Goal: Task Accomplishment & Management: Use online tool/utility

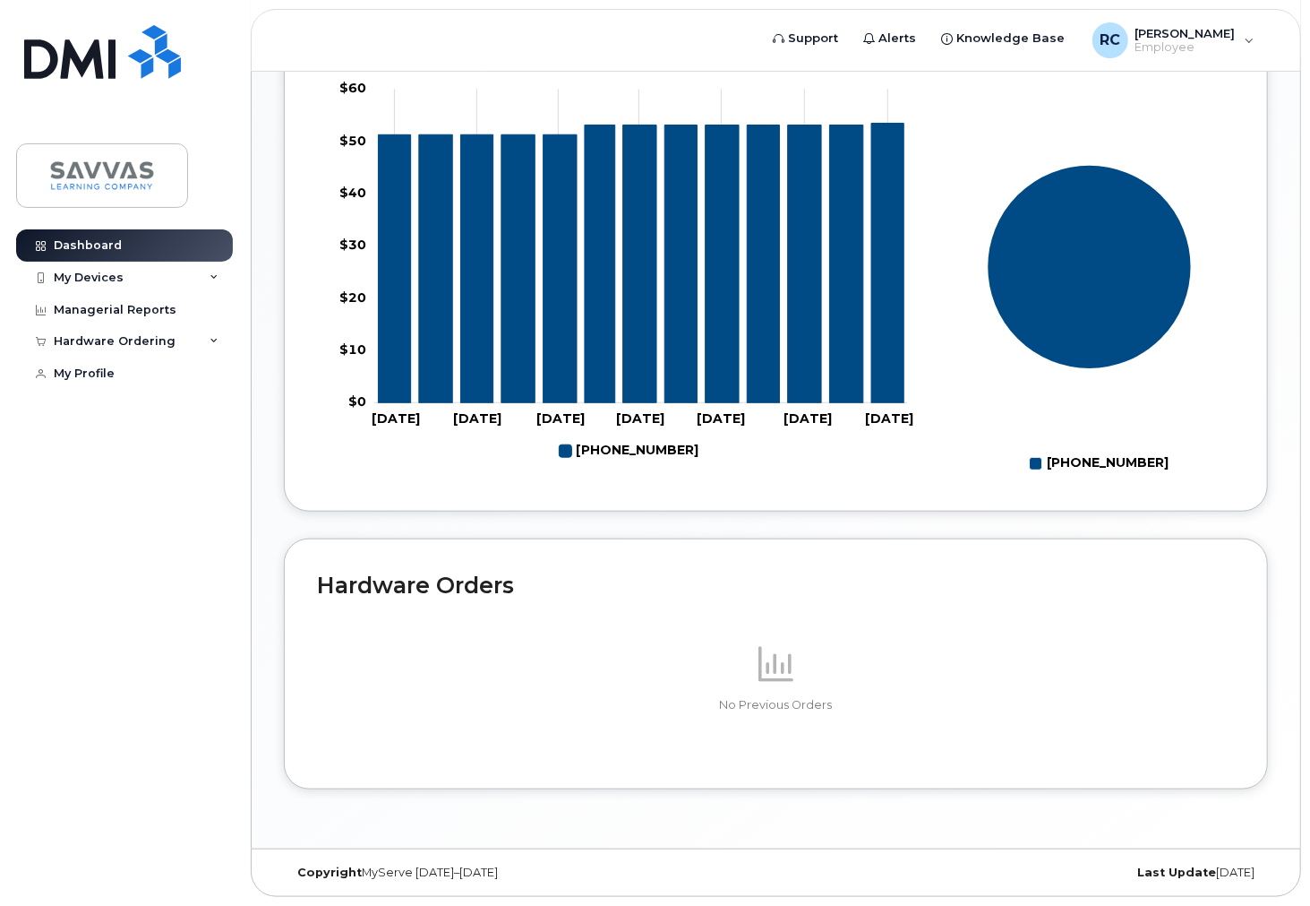
scroll to position [713, 0]
click at [128, 267] on div "My Devices" at bounding box center [124, 278] width 217 height 32
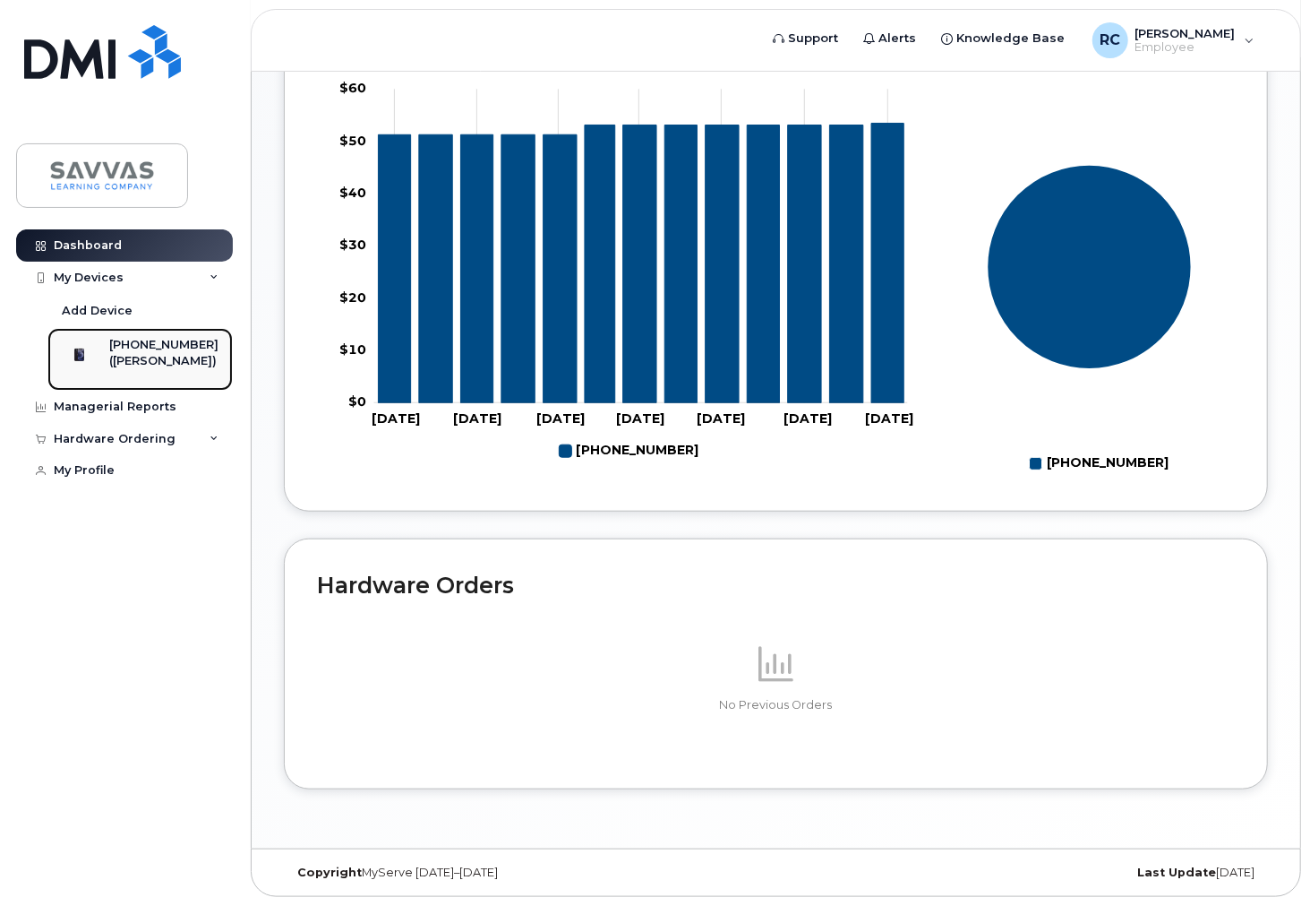
click at [132, 350] on div "[PHONE_NUMBER]" at bounding box center [163, 345] width 109 height 16
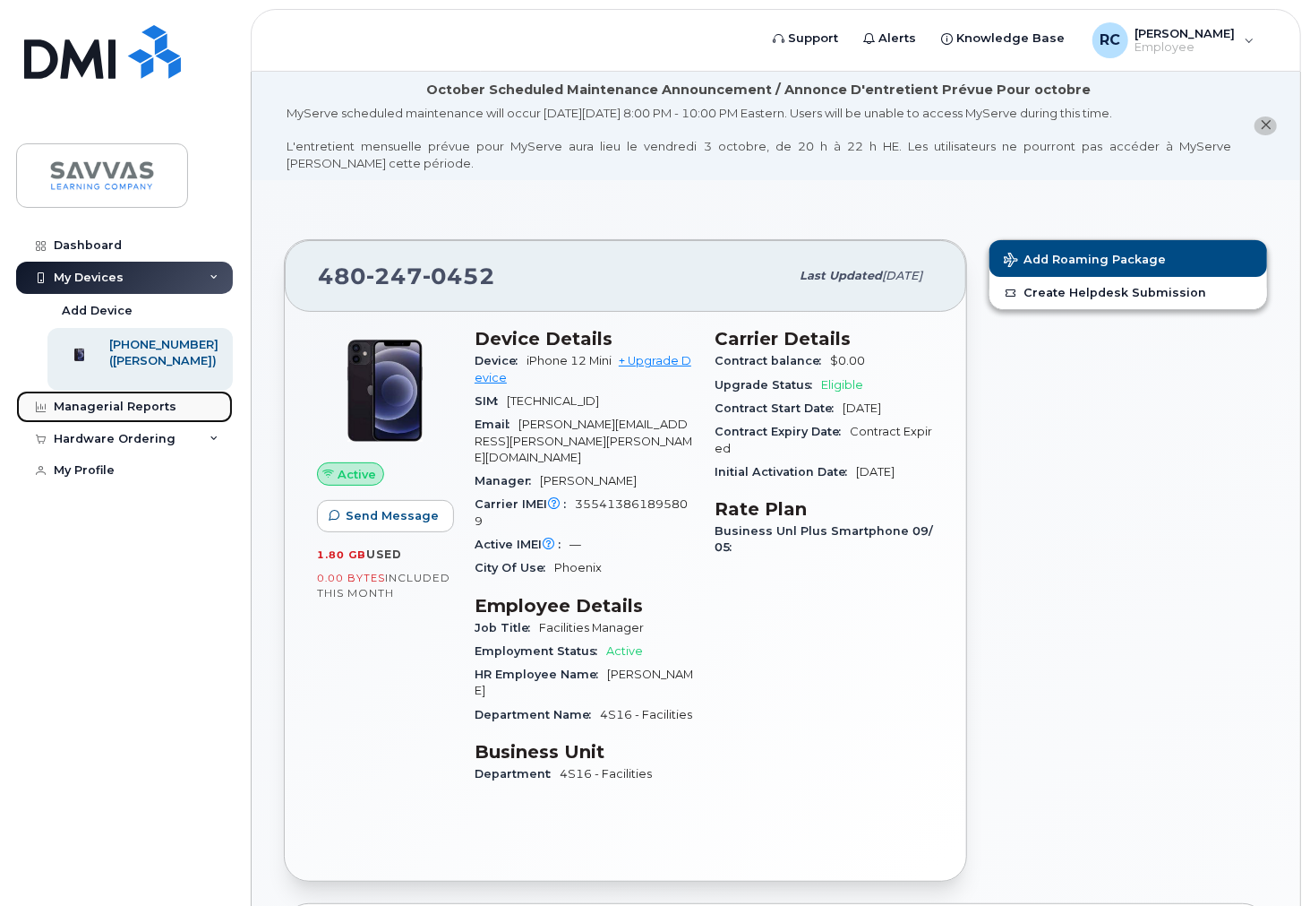
click at [104, 414] on div "Managerial Reports" at bounding box center [115, 406] width 123 height 14
click at [143, 445] on div "Hardware Ordering" at bounding box center [115, 439] width 122 height 14
click at [1093, 256] on span "Add Roaming Package" at bounding box center [1085, 261] width 162 height 17
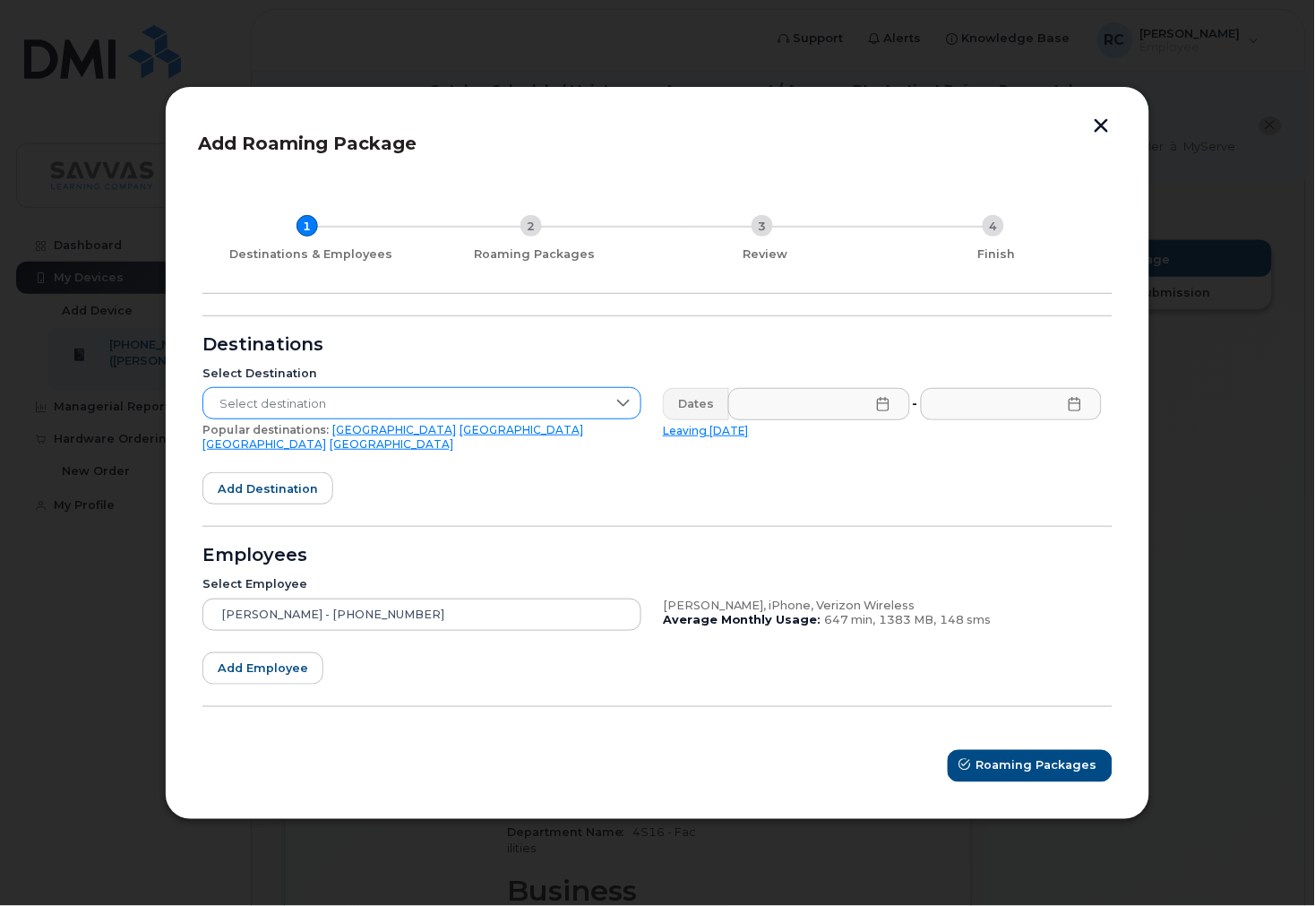
click at [616, 410] on icon at bounding box center [623, 403] width 14 height 14
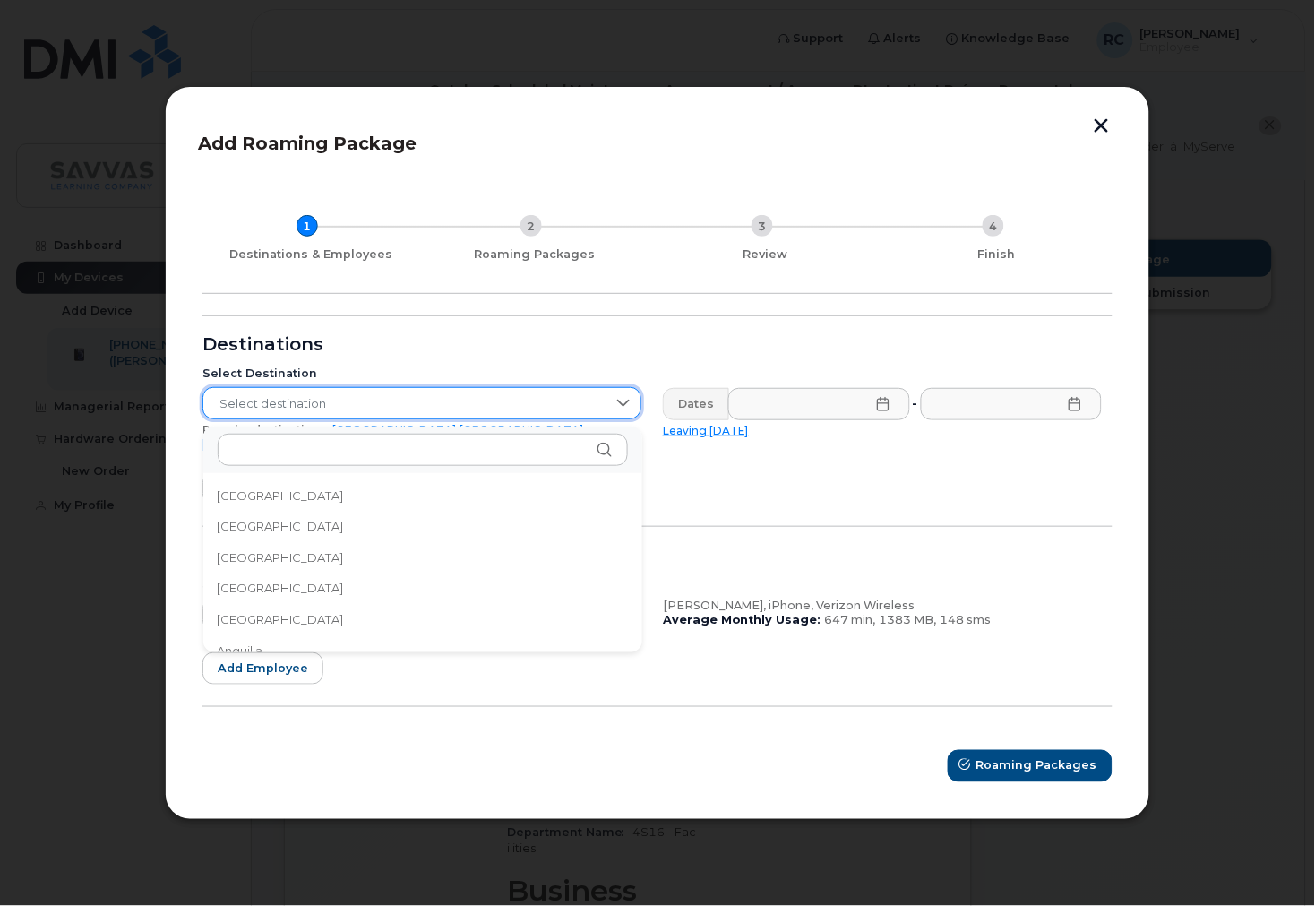
click at [899, 522] on form "Destinations Select Destination Select destination Popular destinations: [GEOGR…" at bounding box center [657, 548] width 910 height 467
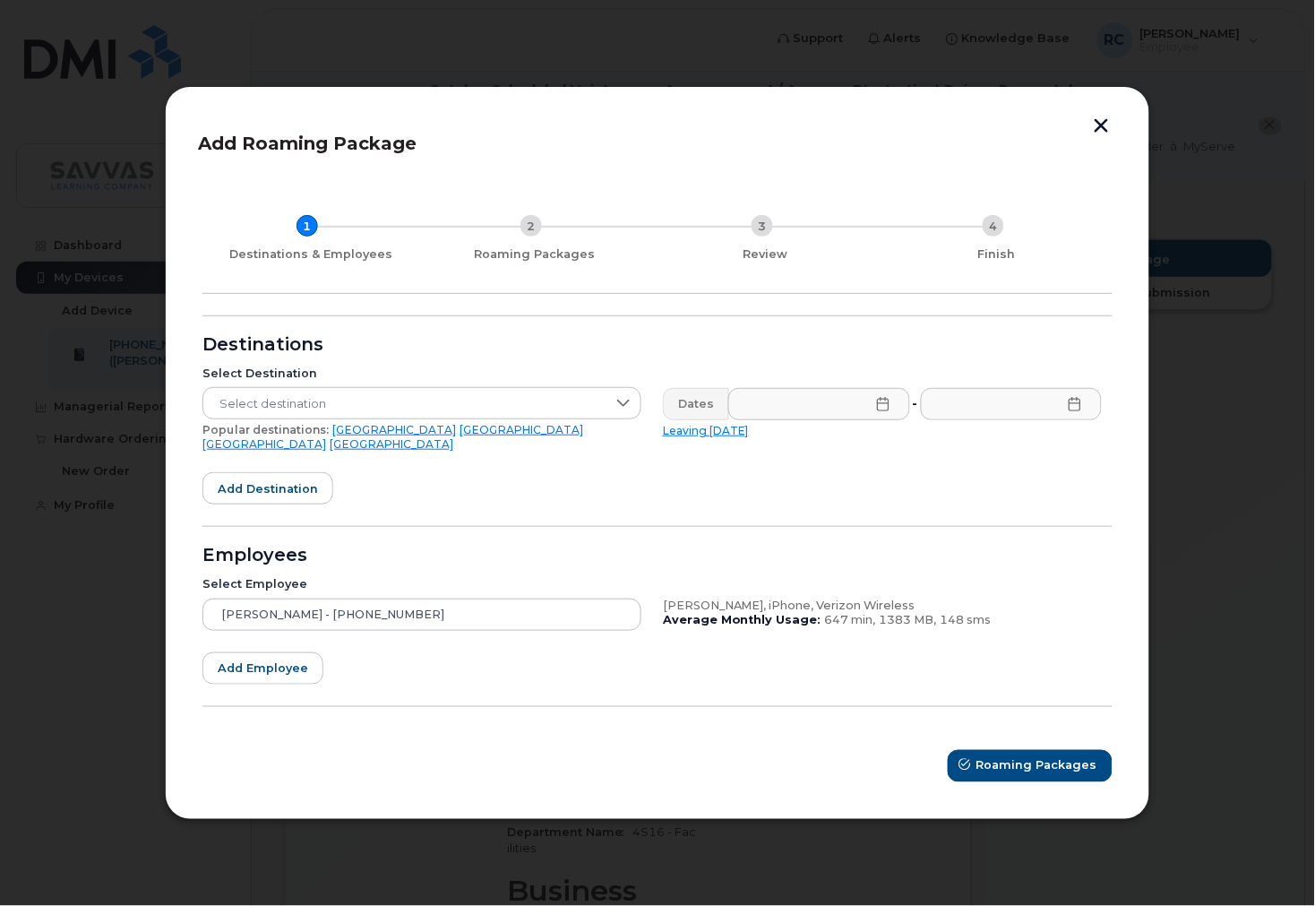
click at [1105, 137] on button "button" at bounding box center [1101, 127] width 27 height 19
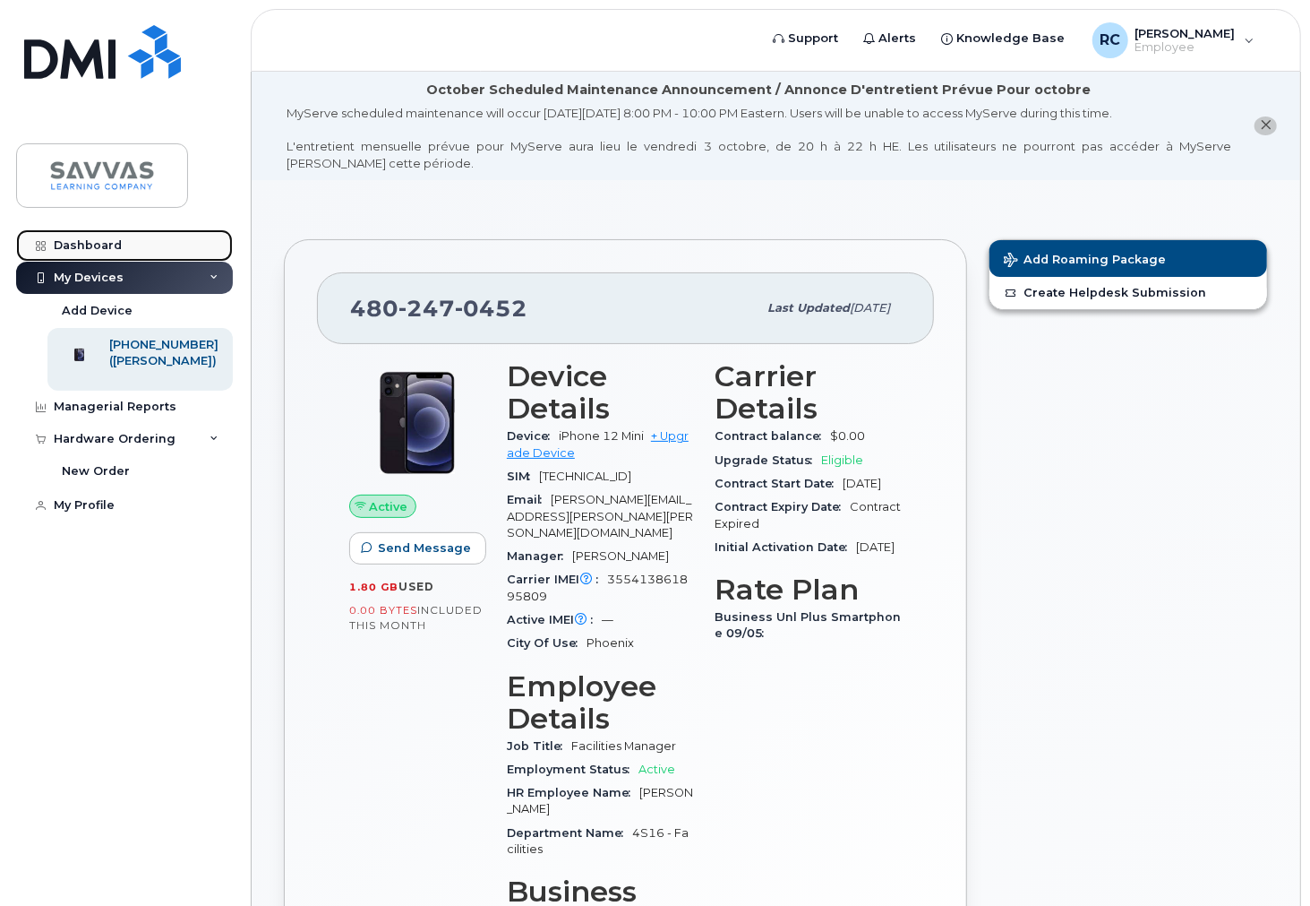
click at [84, 235] on link "Dashboard" at bounding box center [124, 245] width 217 height 32
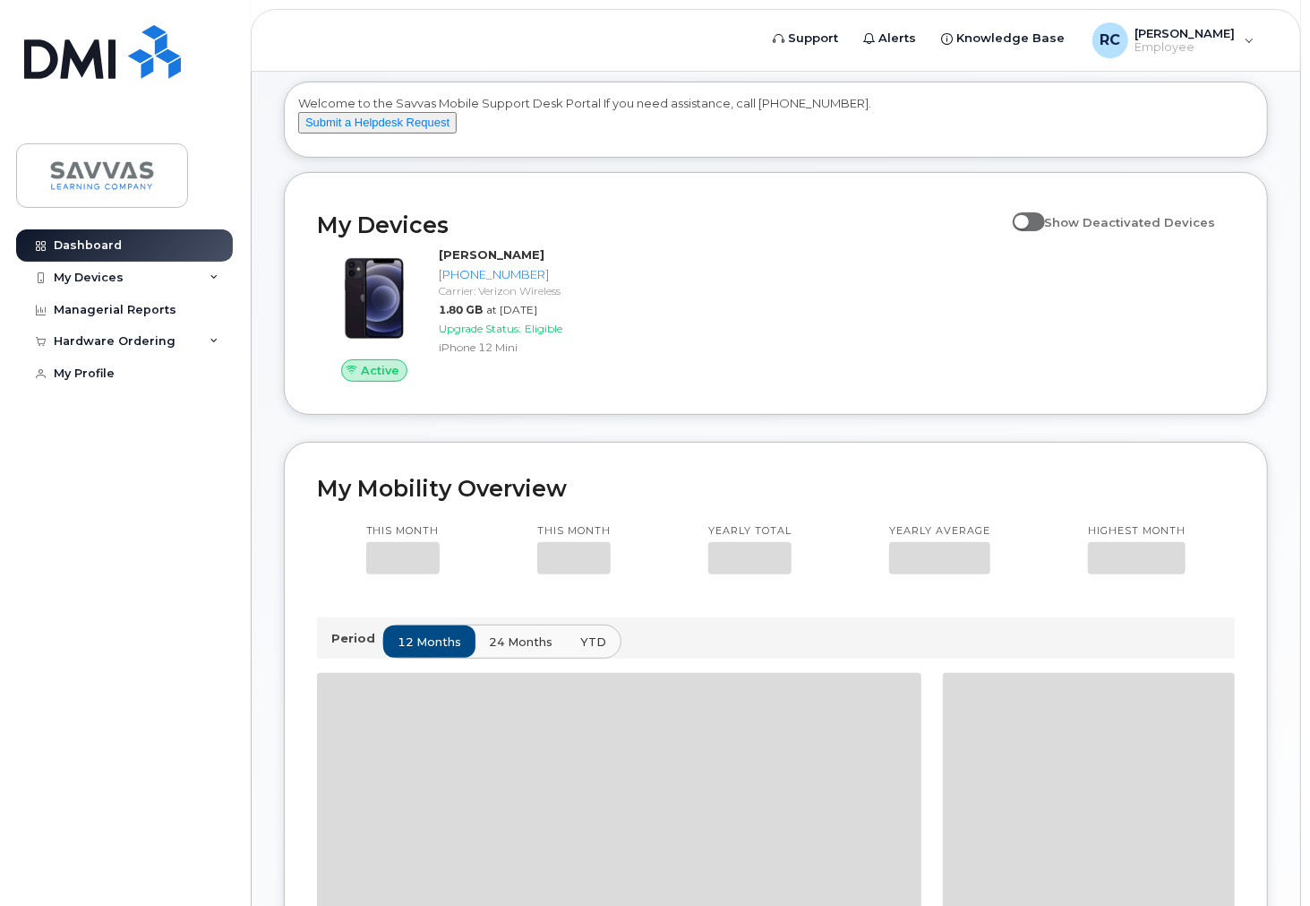
scroll to position [199, 0]
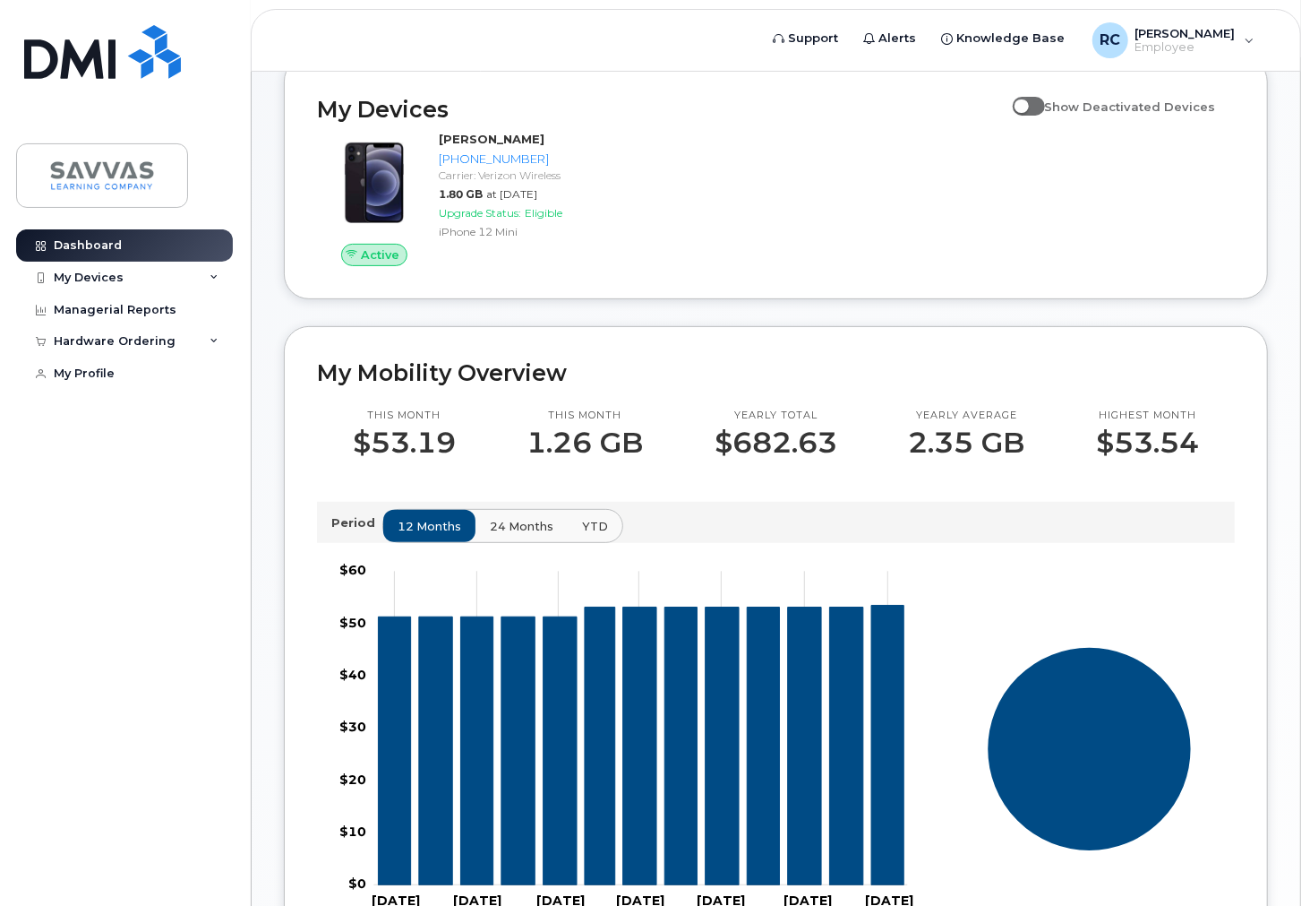
click at [520, 542] on button "24 months" at bounding box center [522, 526] width 94 height 32
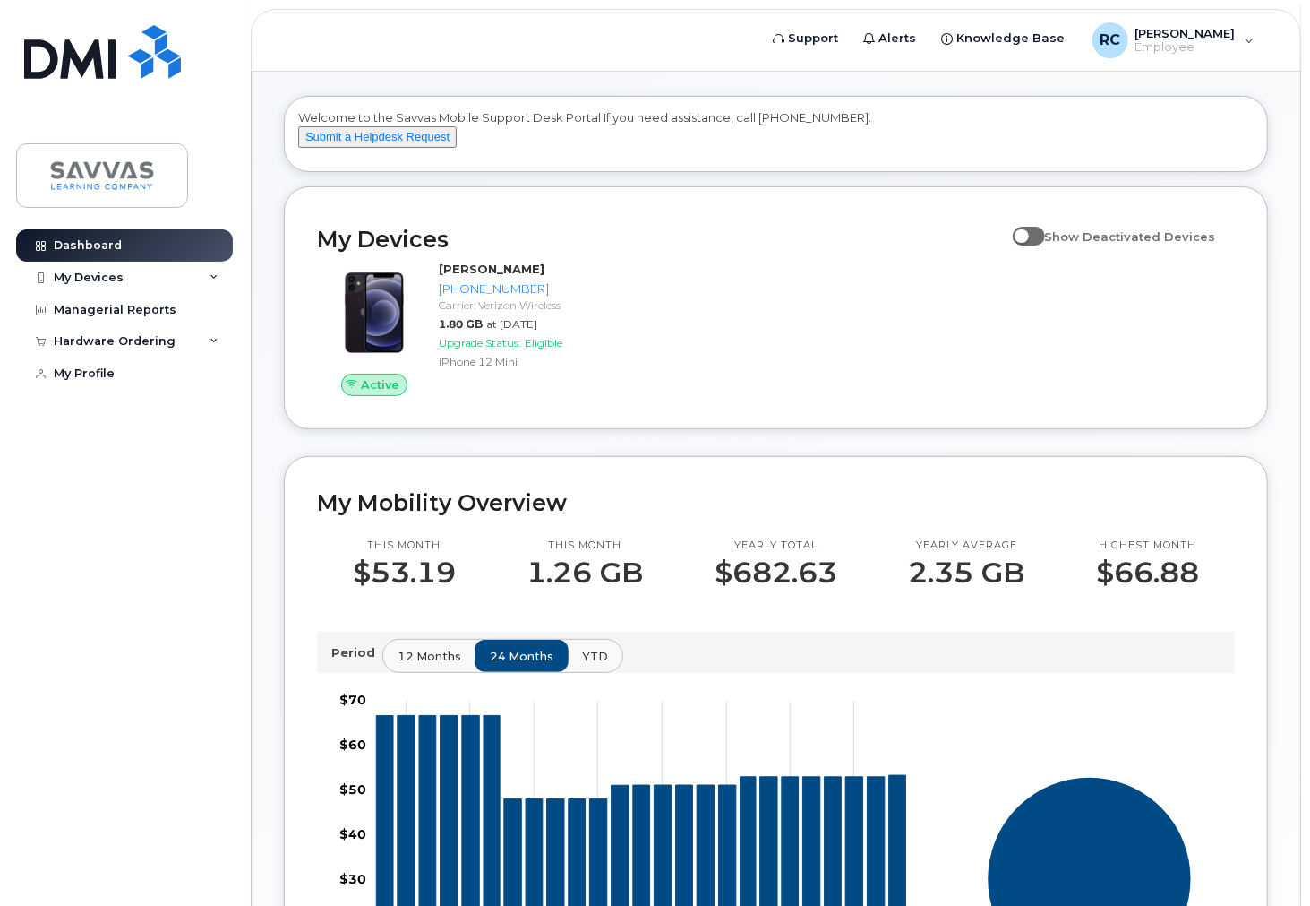
scroll to position [16, 0]
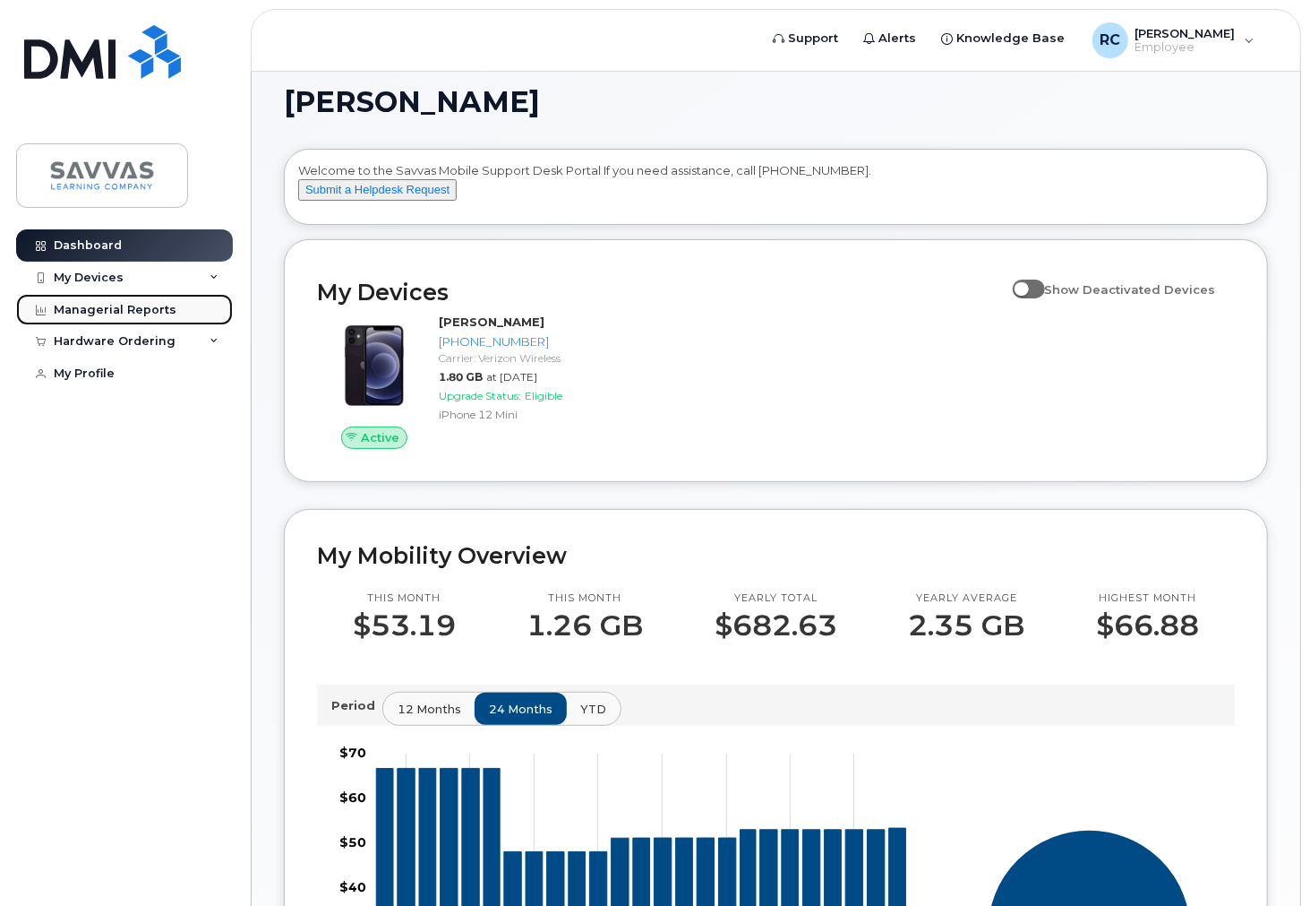
click at [104, 312] on div "Managerial Reports" at bounding box center [115, 310] width 123 height 14
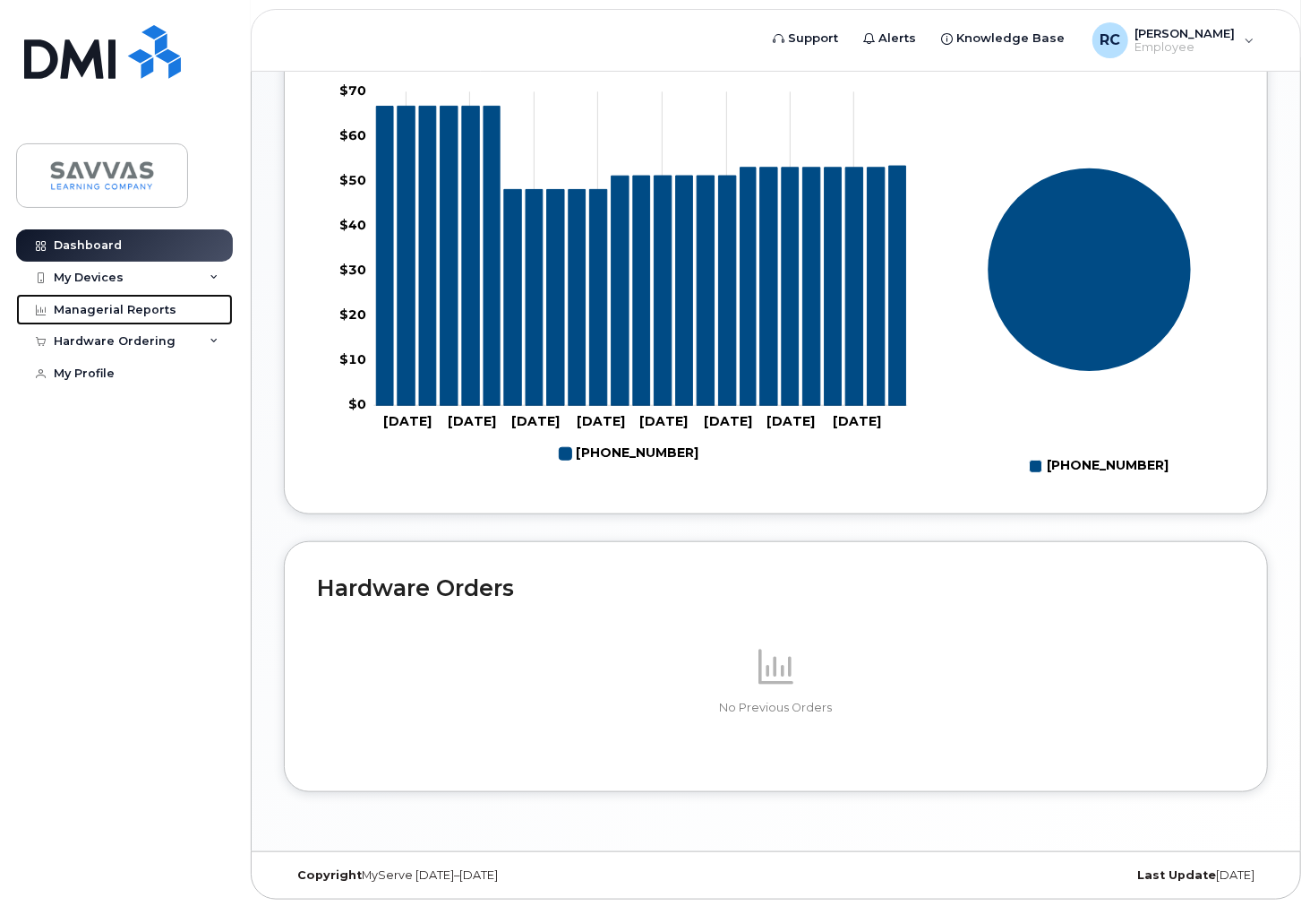
scroll to position [713, 0]
